Goal: Task Accomplishment & Management: Manage account settings

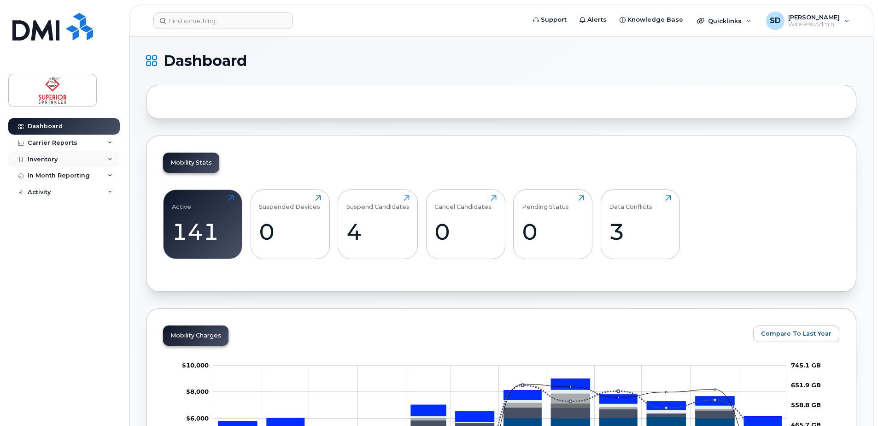
click at [110, 156] on div "Inventory" at bounding box center [63, 159] width 111 height 17
click at [62, 174] on div "Mobility Devices" at bounding box center [58, 176] width 52 height 8
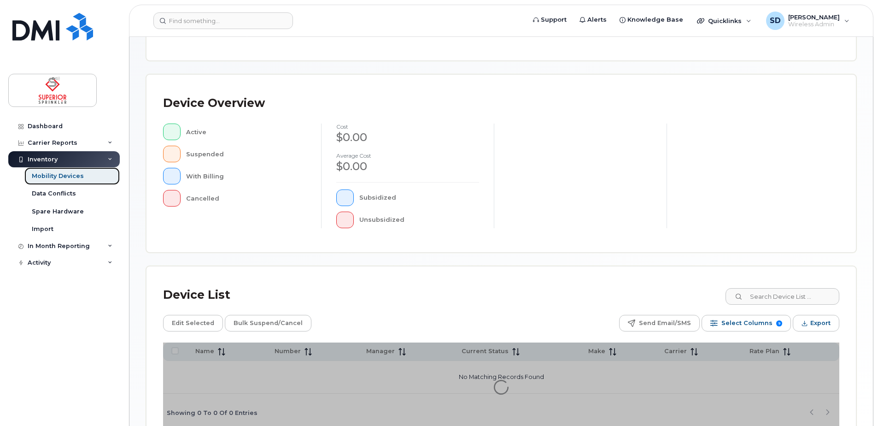
scroll to position [158, 0]
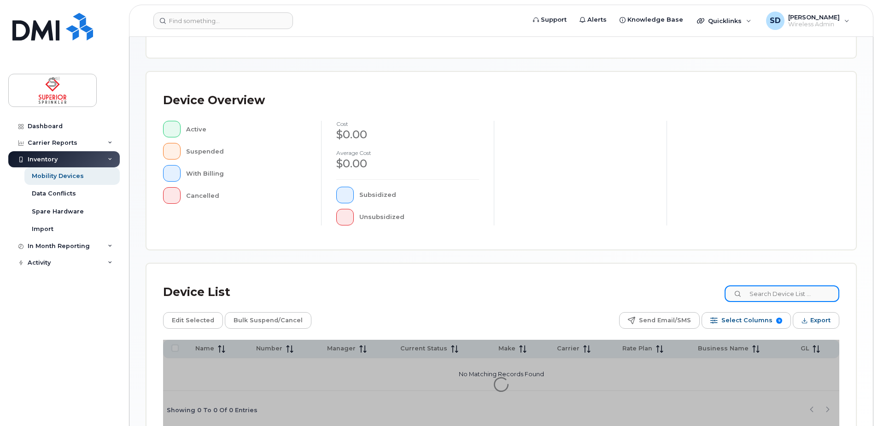
click at [794, 293] on input at bounding box center [781, 293] width 115 height 17
type input "dave"
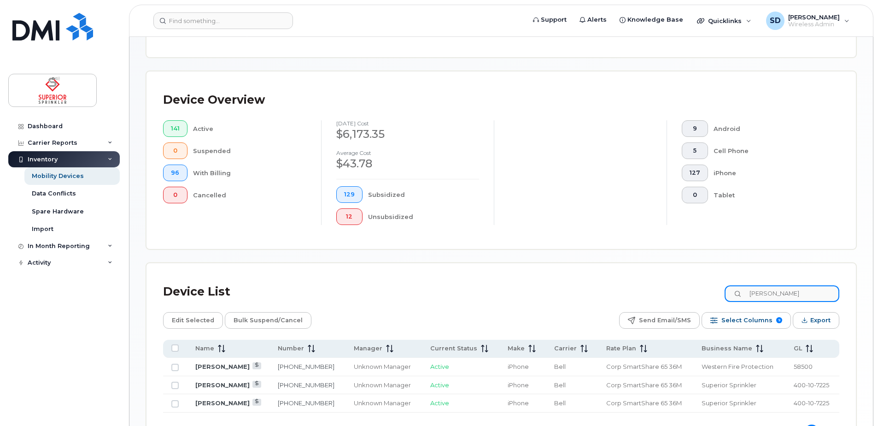
scroll to position [253, 0]
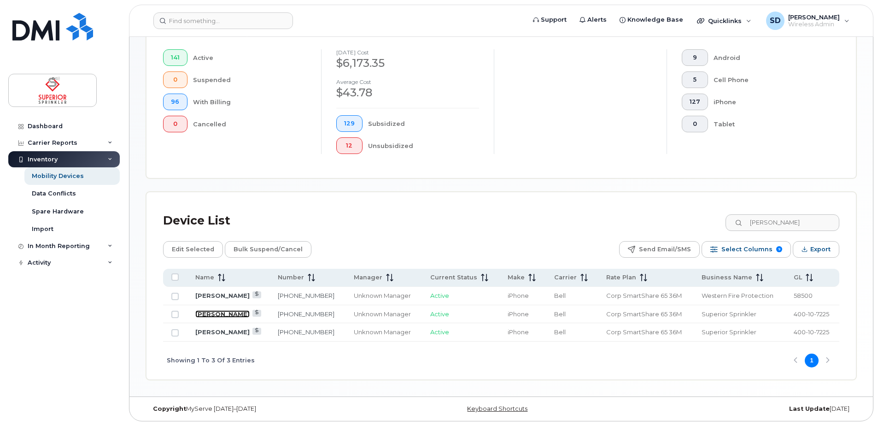
click at [237, 313] on link "[PERSON_NAME]" at bounding box center [222, 313] width 54 height 7
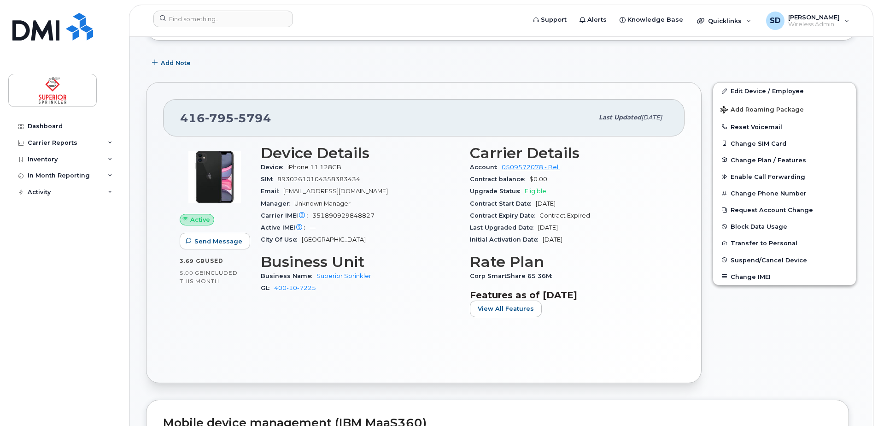
scroll to position [130, 0]
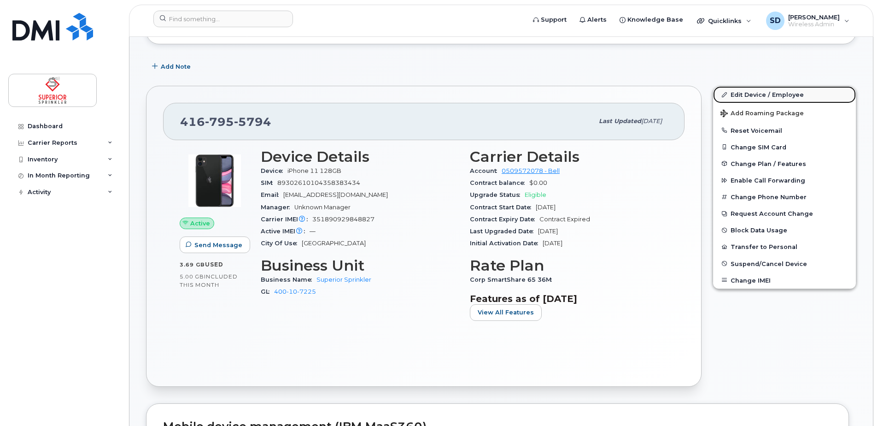
click at [769, 94] on link "Edit Device / Employee" at bounding box center [784, 94] width 143 height 17
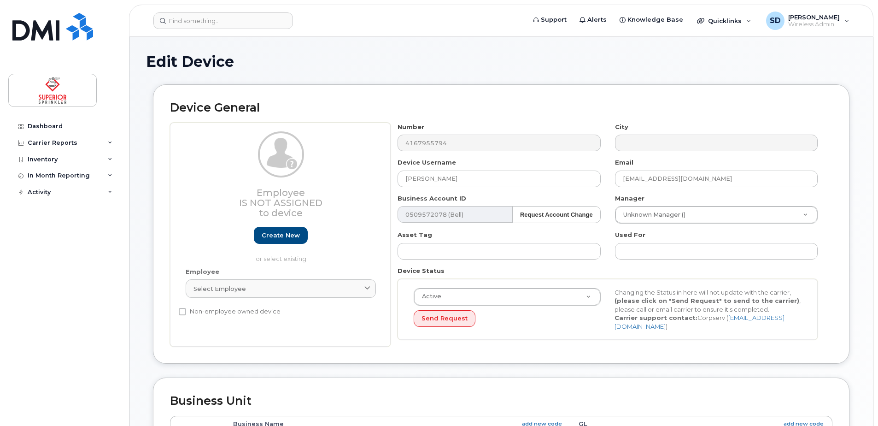
select select "33437835"
select select "33437841"
click at [512, 179] on input "[PERSON_NAME]" at bounding box center [498, 178] width 203 height 17
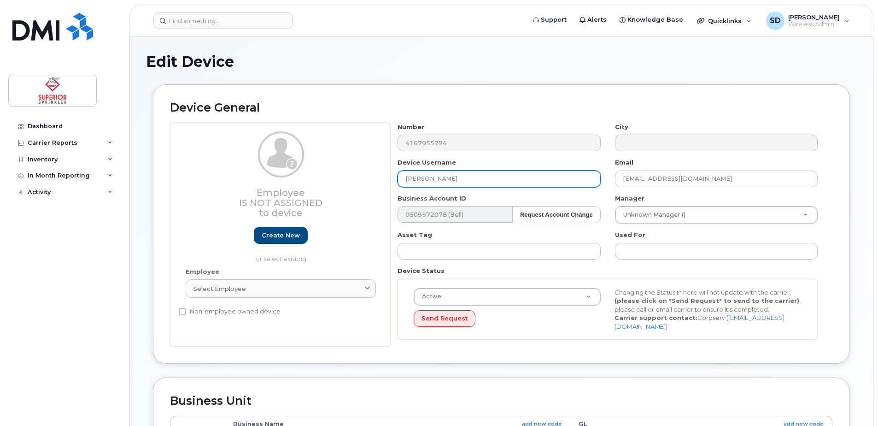
click at [448, 176] on input "Alex Pe" at bounding box center [498, 178] width 203 height 17
paste input "Petrosoniak"
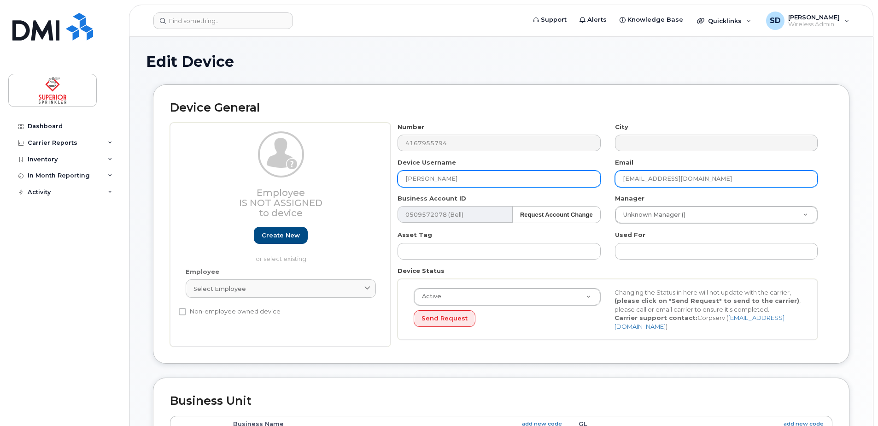
type input "[PERSON_NAME]"
drag, startPoint x: 649, startPoint y: 178, endPoint x: 601, endPoint y: 180, distance: 47.5
click at [601, 180] on div "Number 4167955794 City Device Username Alex Petrosoniak Email dmilburn@superior…" at bounding box center [608, 235] width 434 height 224
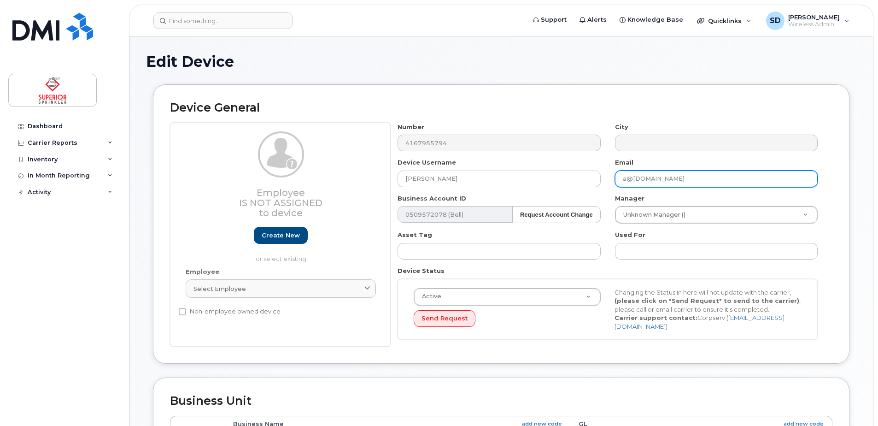
paste input "Petrosoniak"
type input "[EMAIL_ADDRESS][DOMAIN_NAME]"
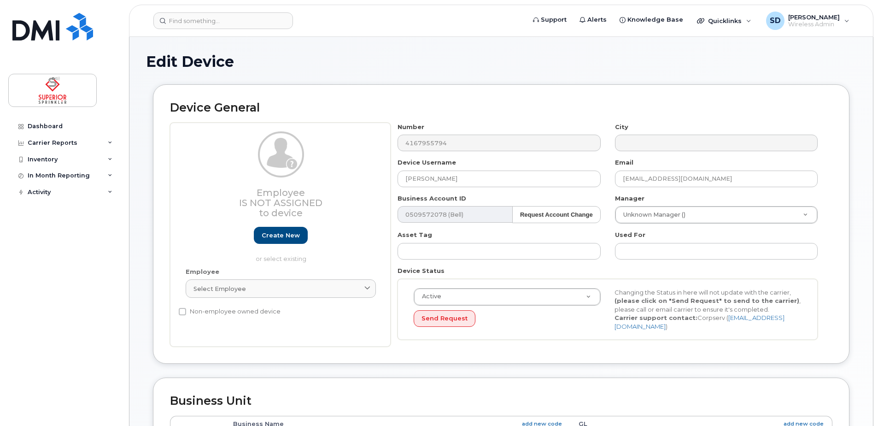
click at [601, 180] on div "Device Username Alex Petrosoniak" at bounding box center [499, 172] width 217 height 29
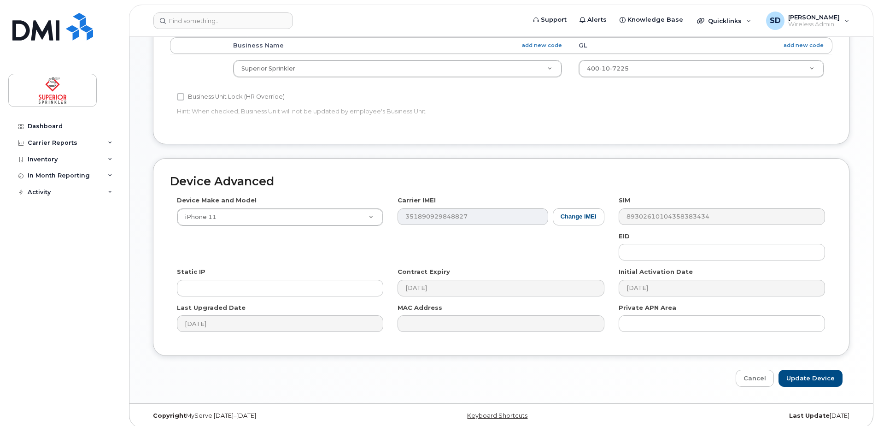
scroll to position [381, 0]
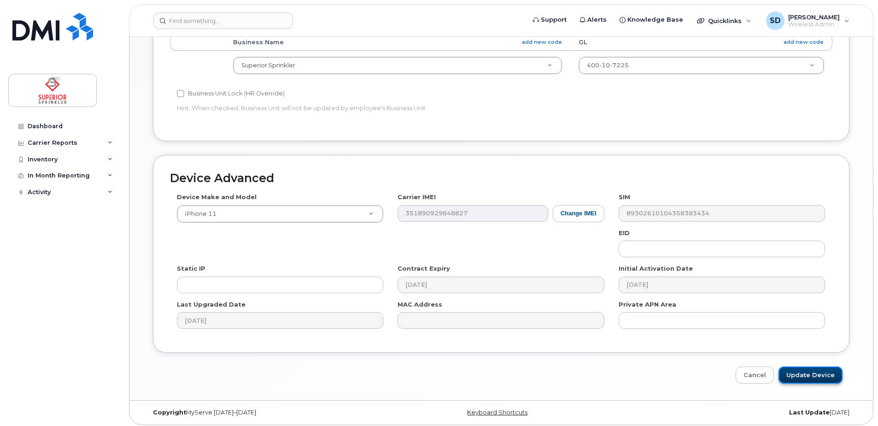
click at [806, 373] on input "Update Device" at bounding box center [810, 374] width 64 height 17
type input "Saving..."
